Goal: Information Seeking & Learning: Learn about a topic

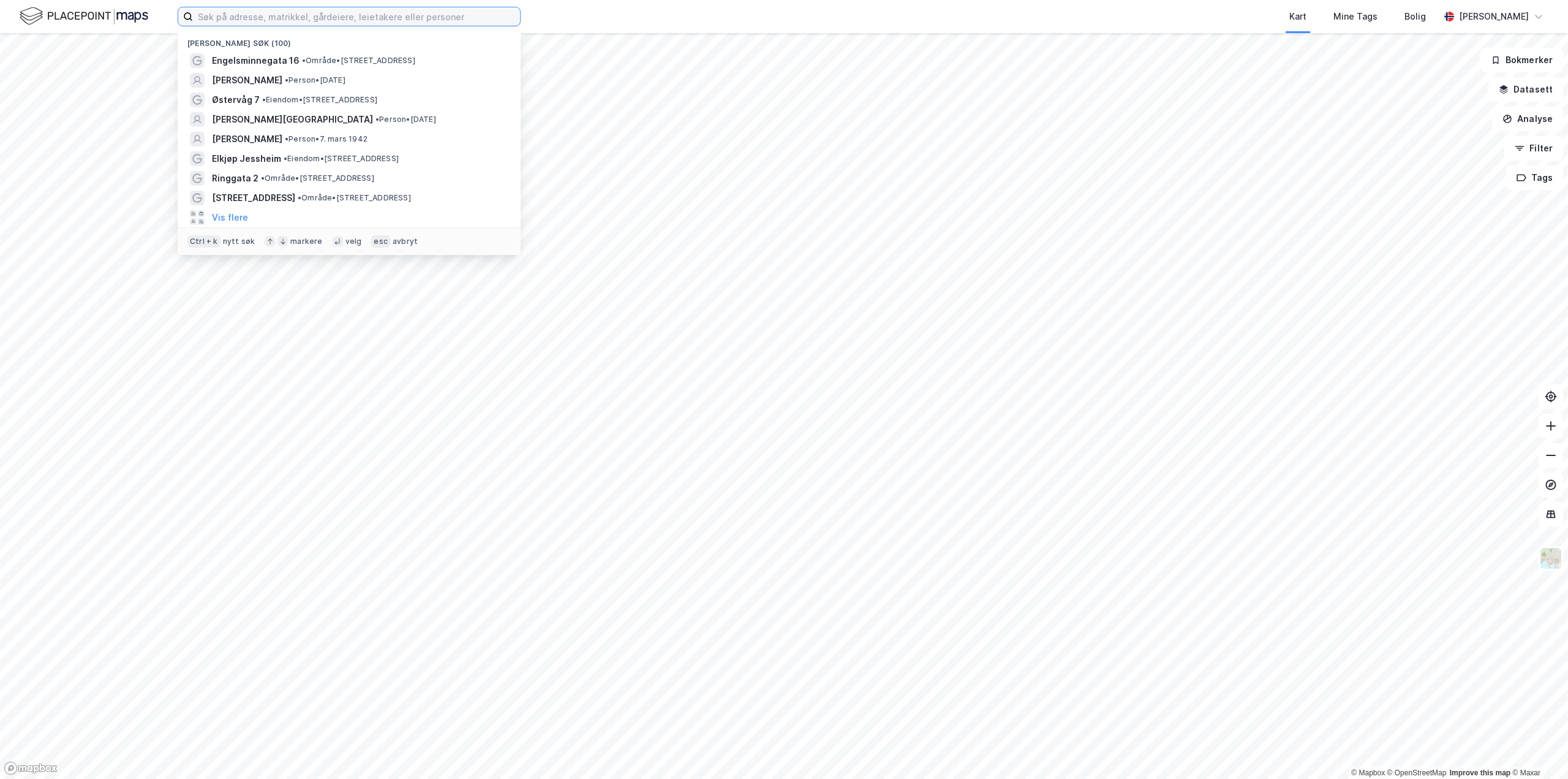
click at [254, 23] on input at bounding box center [356, 16] width 327 height 18
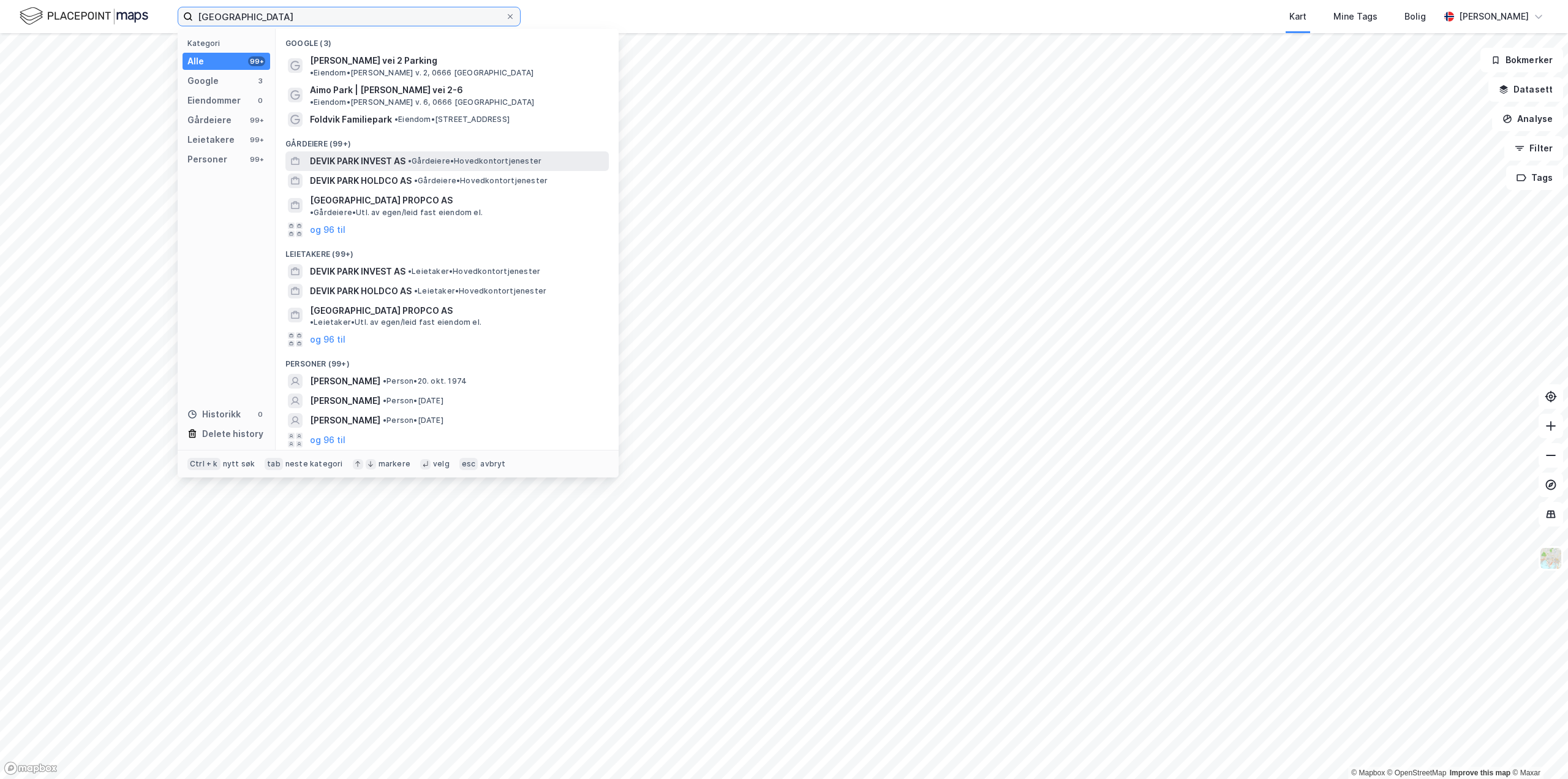
type input "[GEOGRAPHIC_DATA]"
click at [337, 154] on span "DEVIK PARK INVEST AS" at bounding box center [358, 161] width 96 height 14
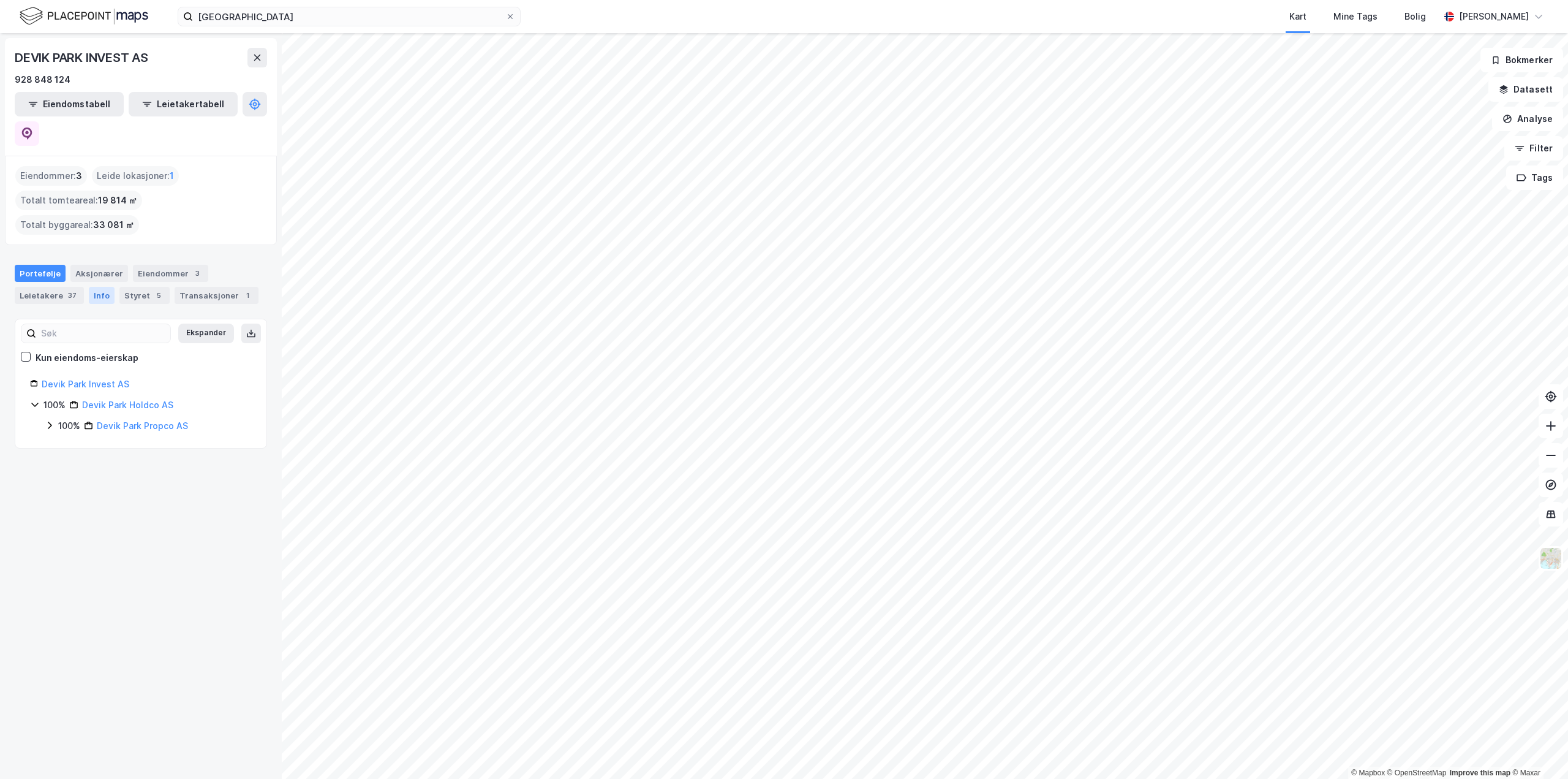
click at [94, 287] on div "Info" at bounding box center [102, 295] width 26 height 17
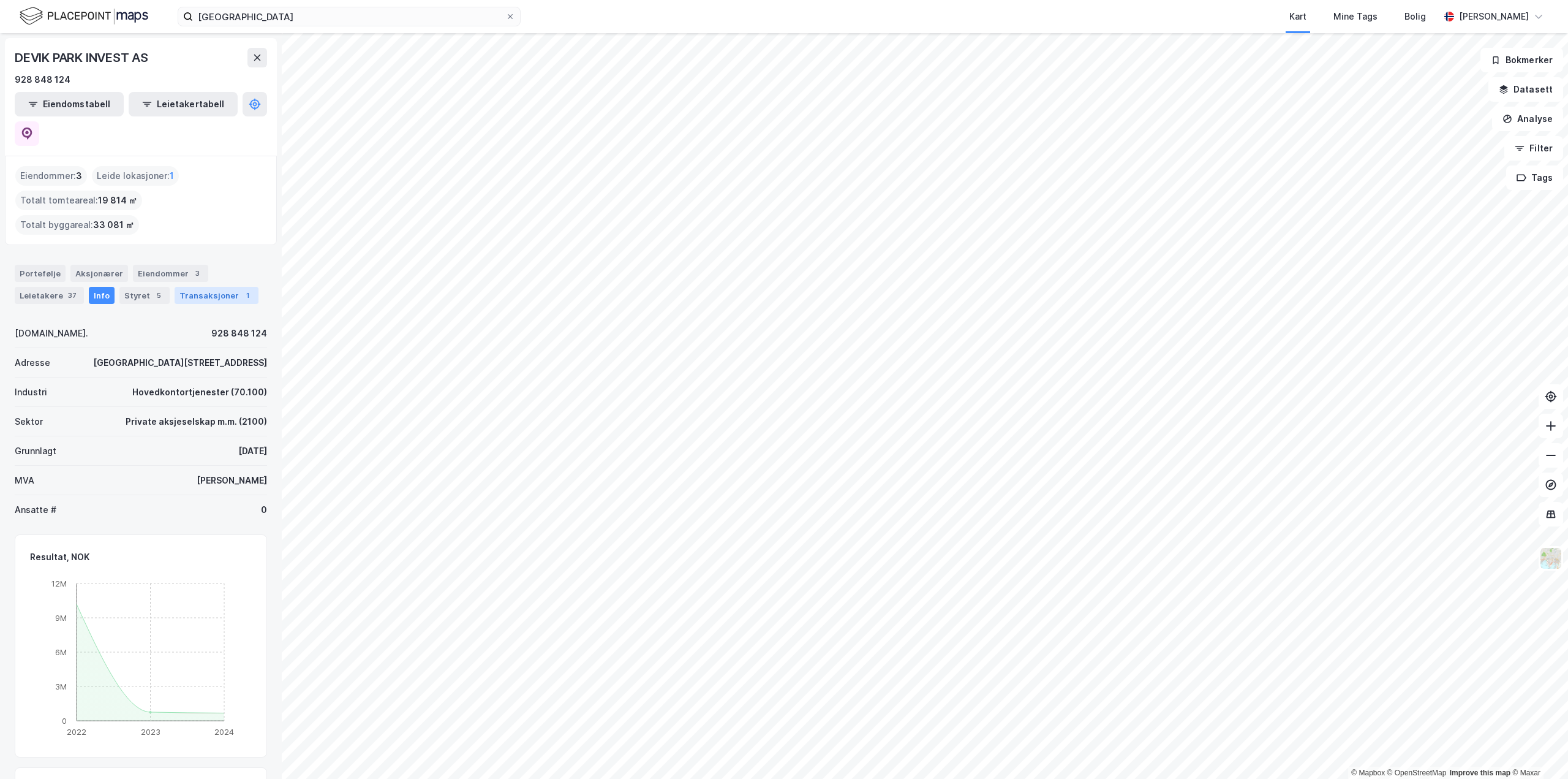
click at [207, 287] on div "Transaksjoner 1" at bounding box center [216, 295] width 84 height 17
